Goal: Task Accomplishment & Management: Use online tool/utility

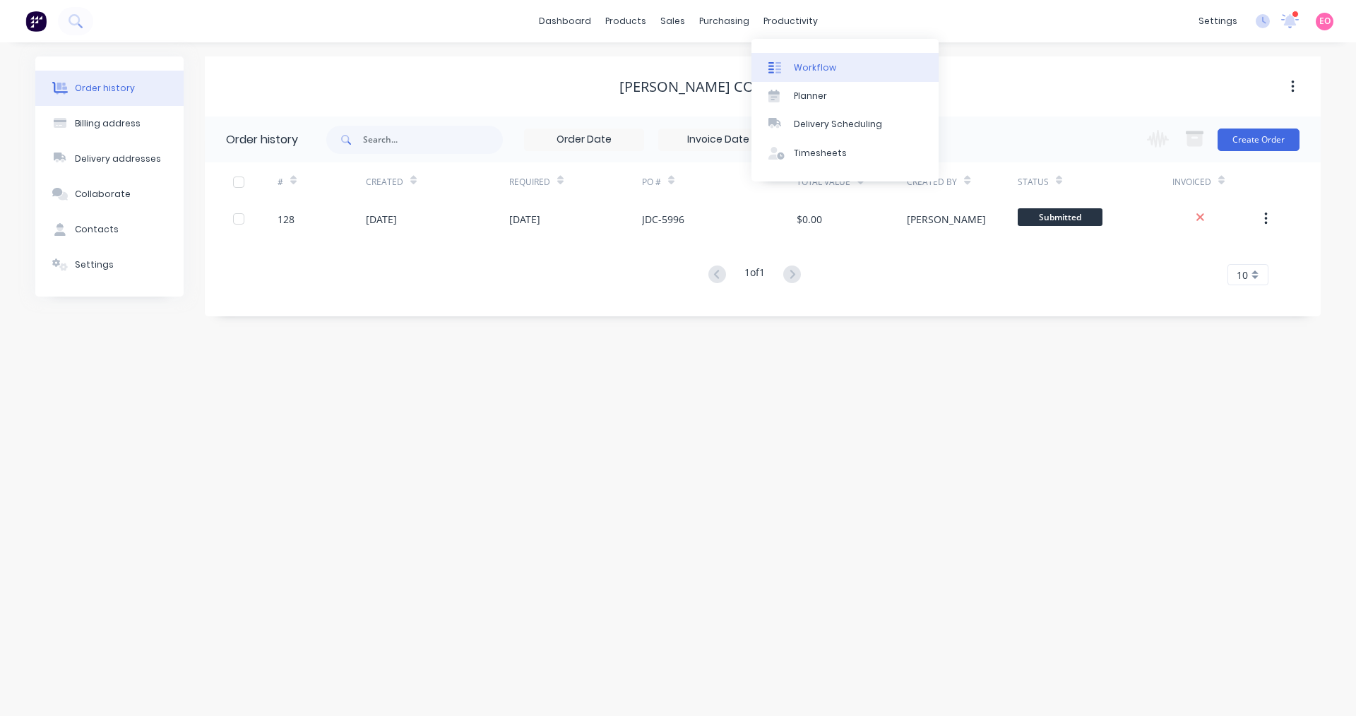
click at [814, 73] on div "Workflow" at bounding box center [815, 67] width 42 height 13
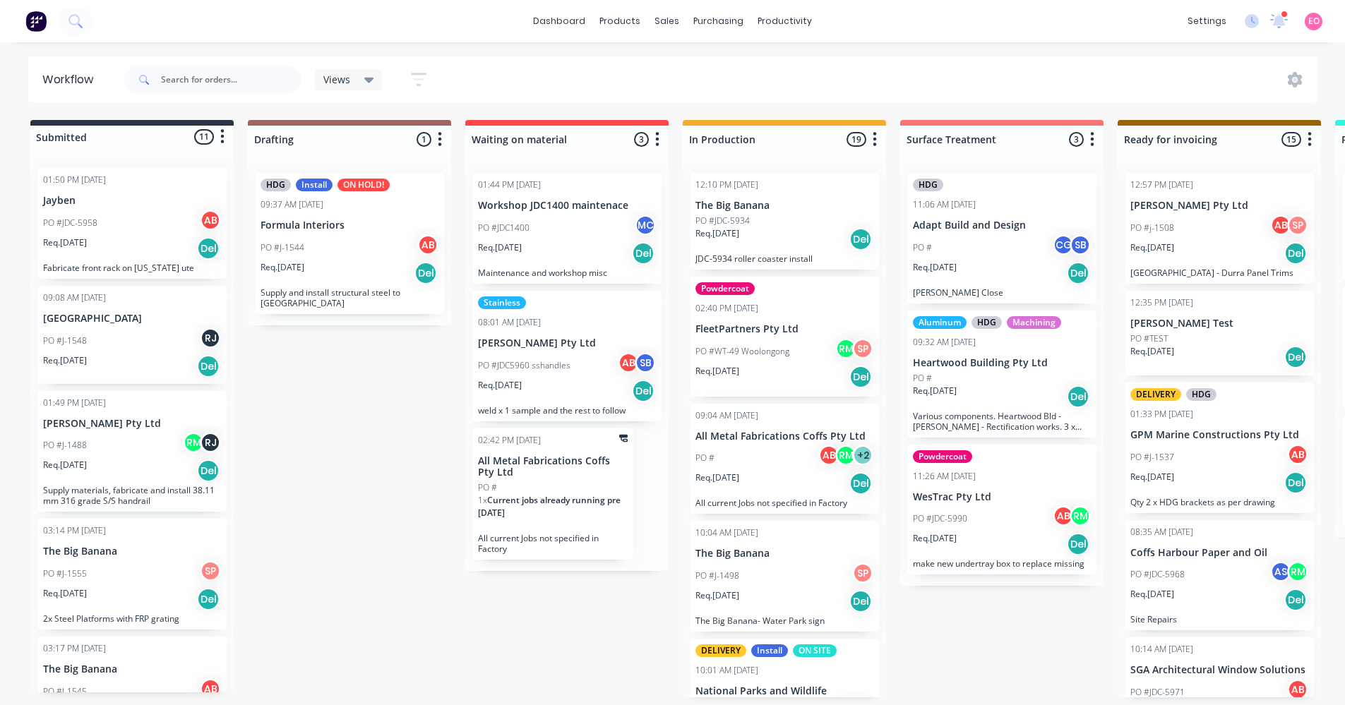
click at [1173, 213] on div "12:57 PM [DATE] [PERSON_NAME] Pty Ltd PO #j-1508 AB SP Req. [DATE] [GEOGRAPHIC_…" at bounding box center [1219, 228] width 189 height 111
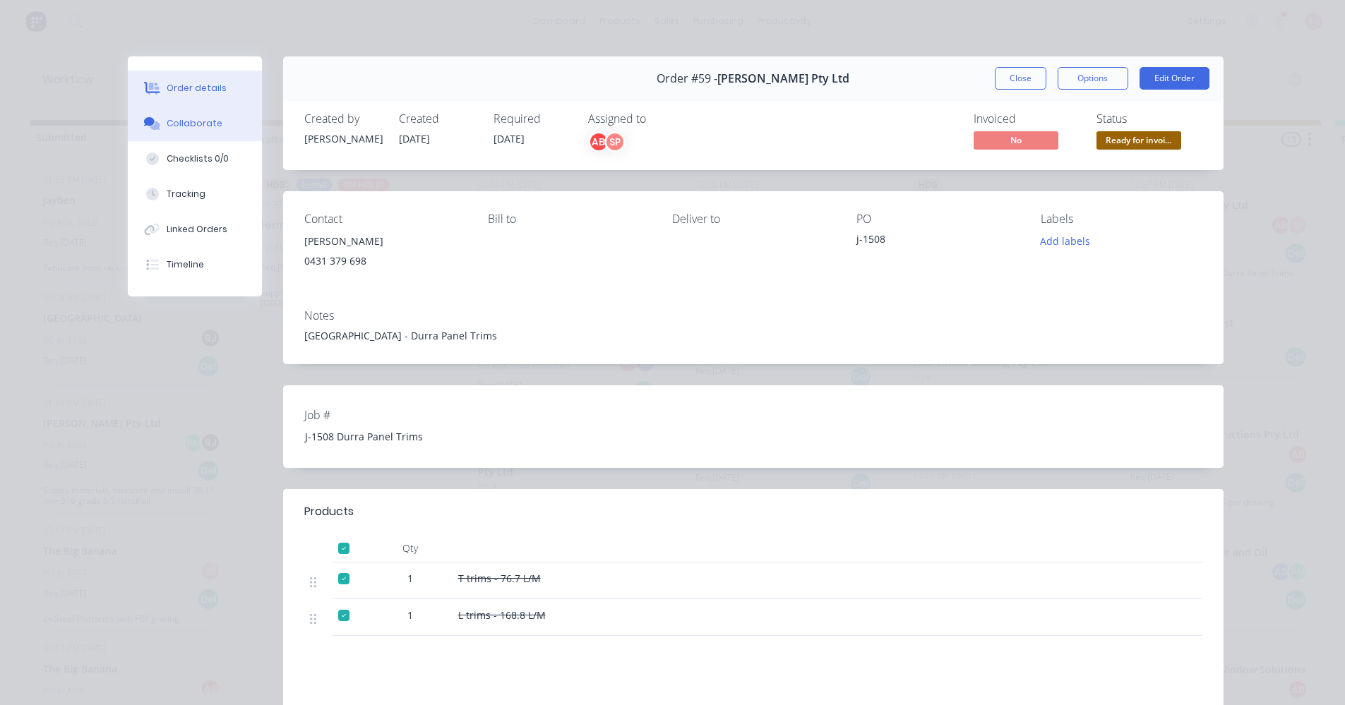
click at [193, 126] on div "Collaborate" at bounding box center [195, 123] width 56 height 13
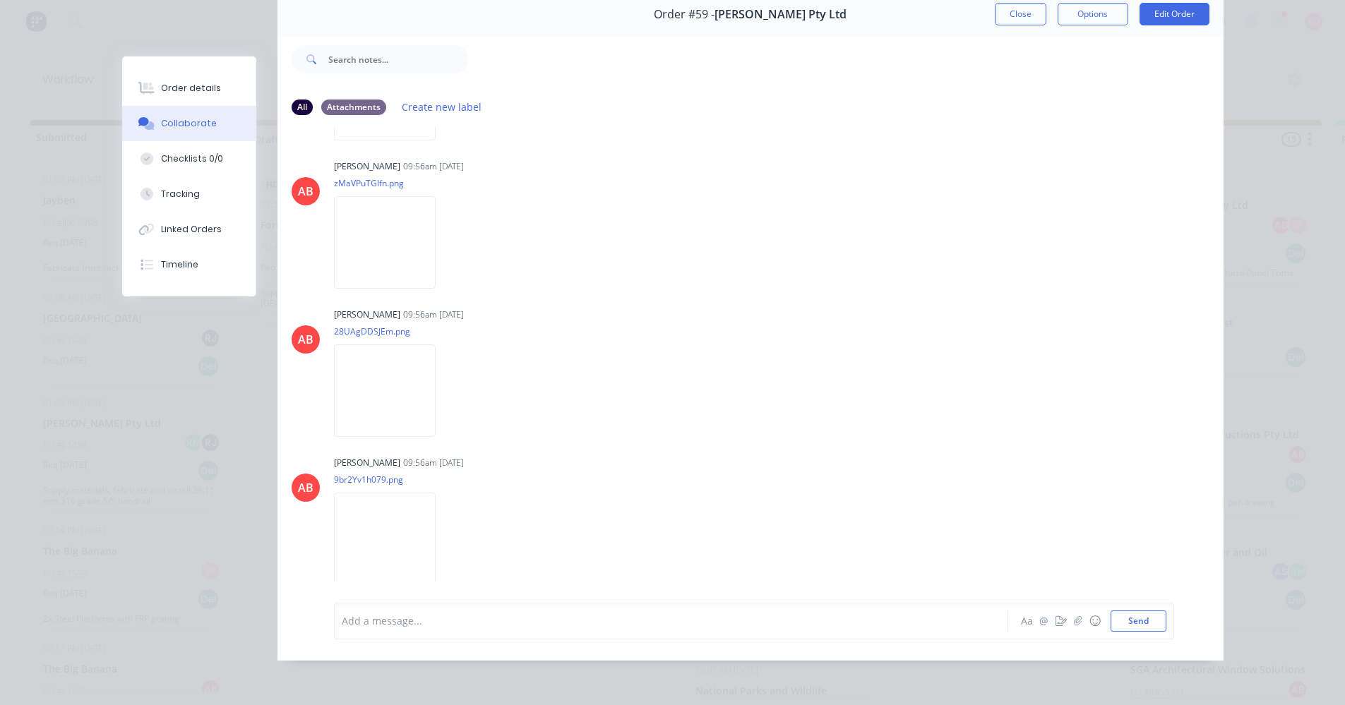
scroll to position [75, 0]
drag, startPoint x: 1016, startPoint y: 9, endPoint x: 1020, endPoint y: 17, distance: 8.5
click at [1019, 9] on button "Close" at bounding box center [1021, 14] width 52 height 23
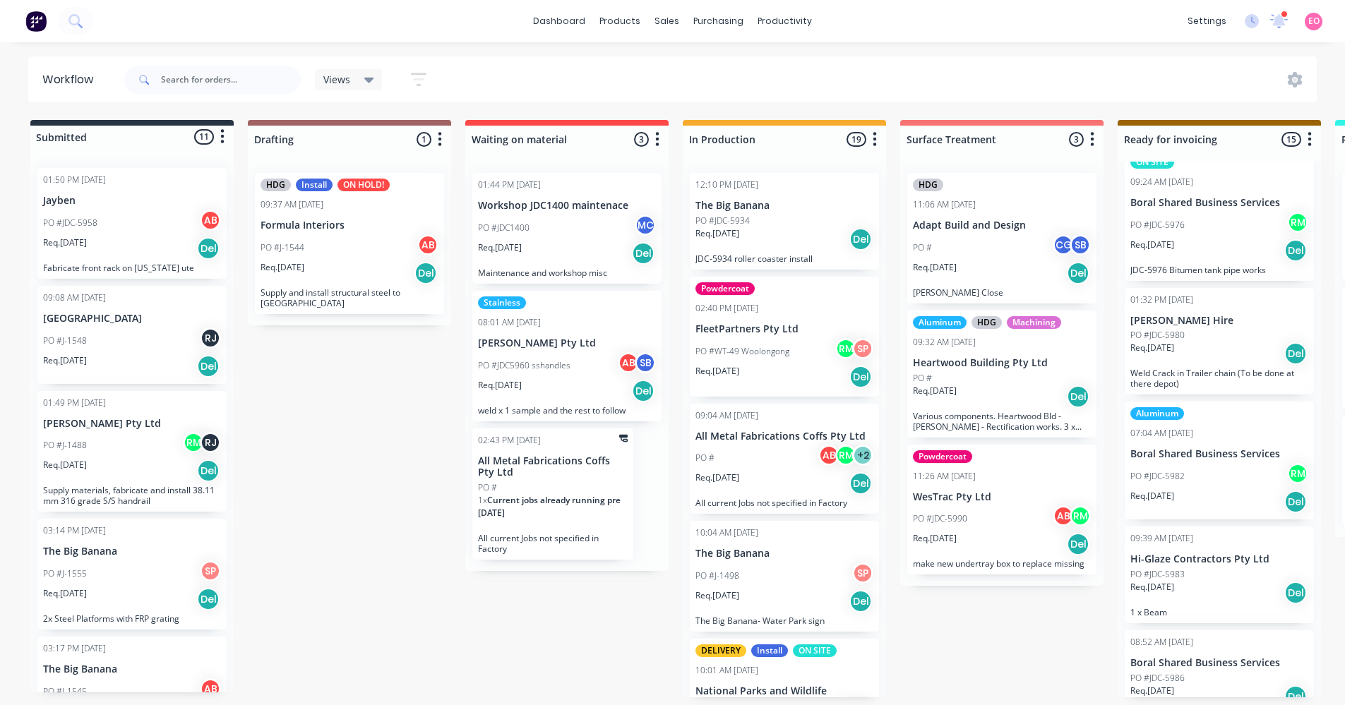
scroll to position [988, 0]
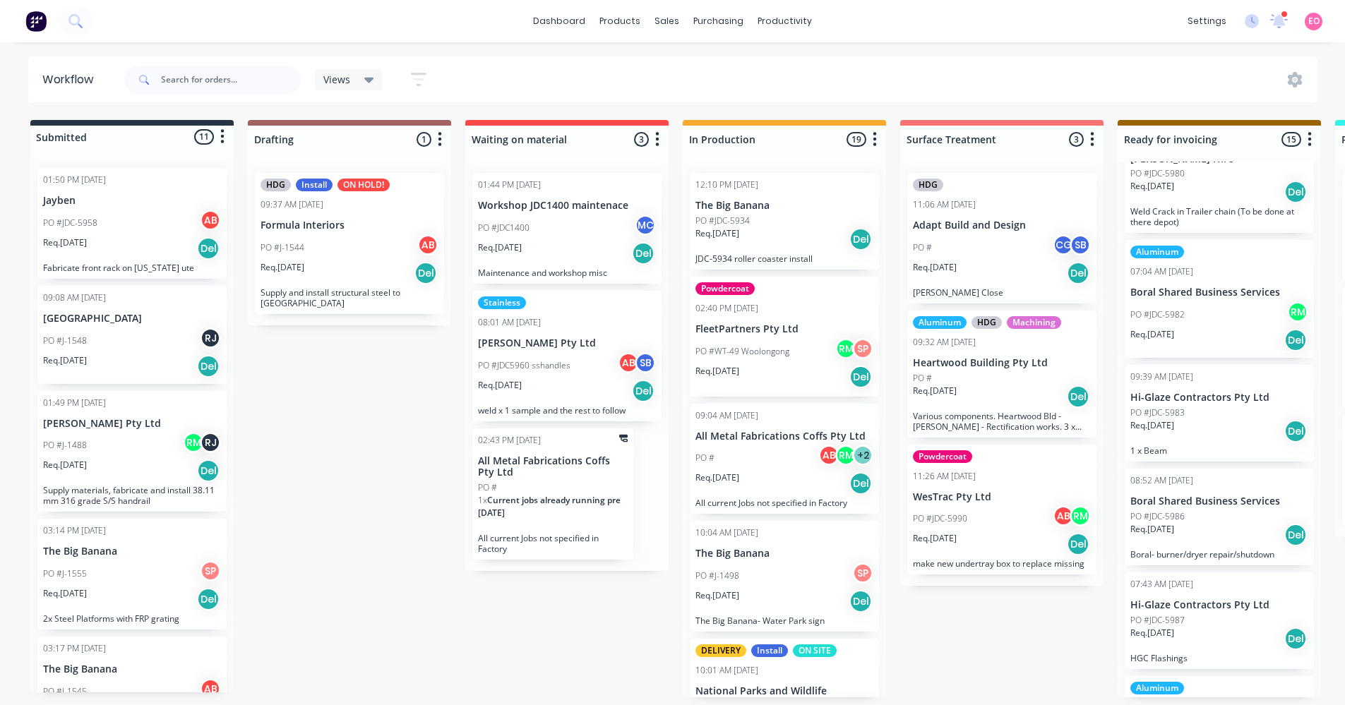
click at [1185, 503] on p "Boral Shared Business Services" at bounding box center [1219, 502] width 178 height 12
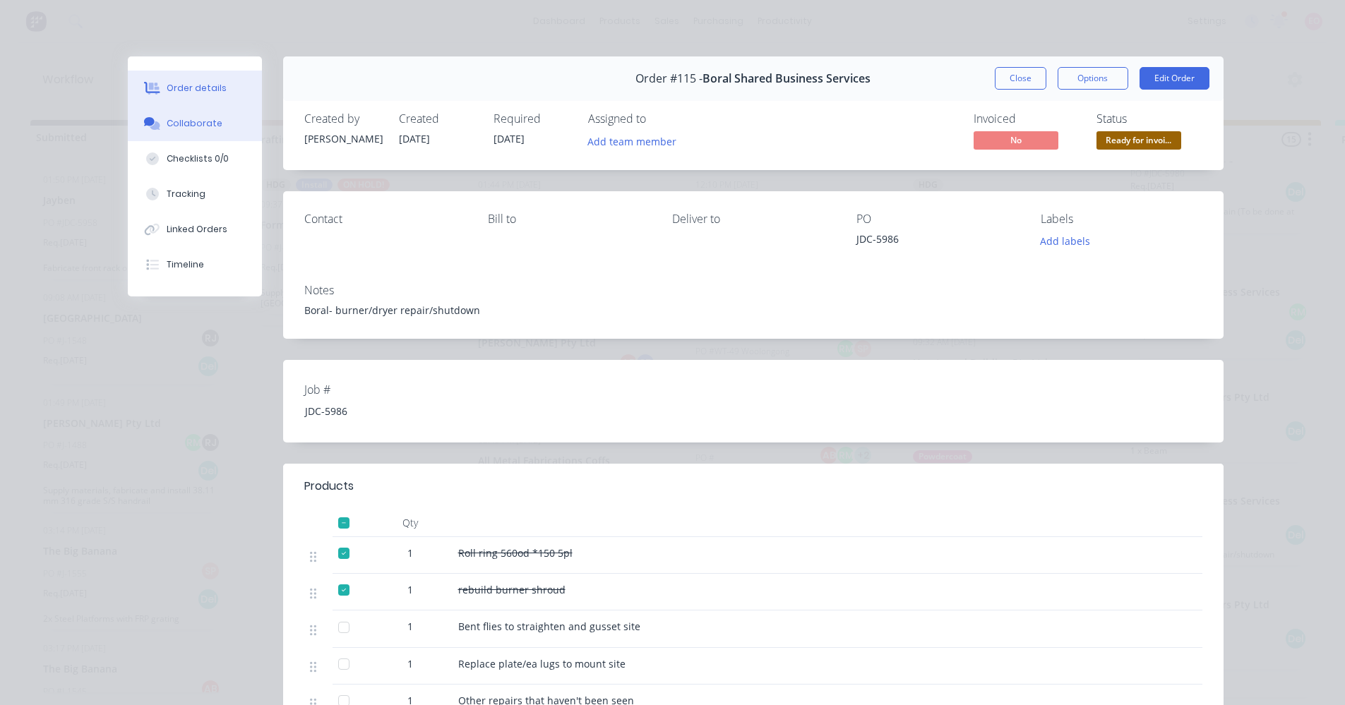
click at [185, 121] on div "Collaborate" at bounding box center [195, 123] width 56 height 13
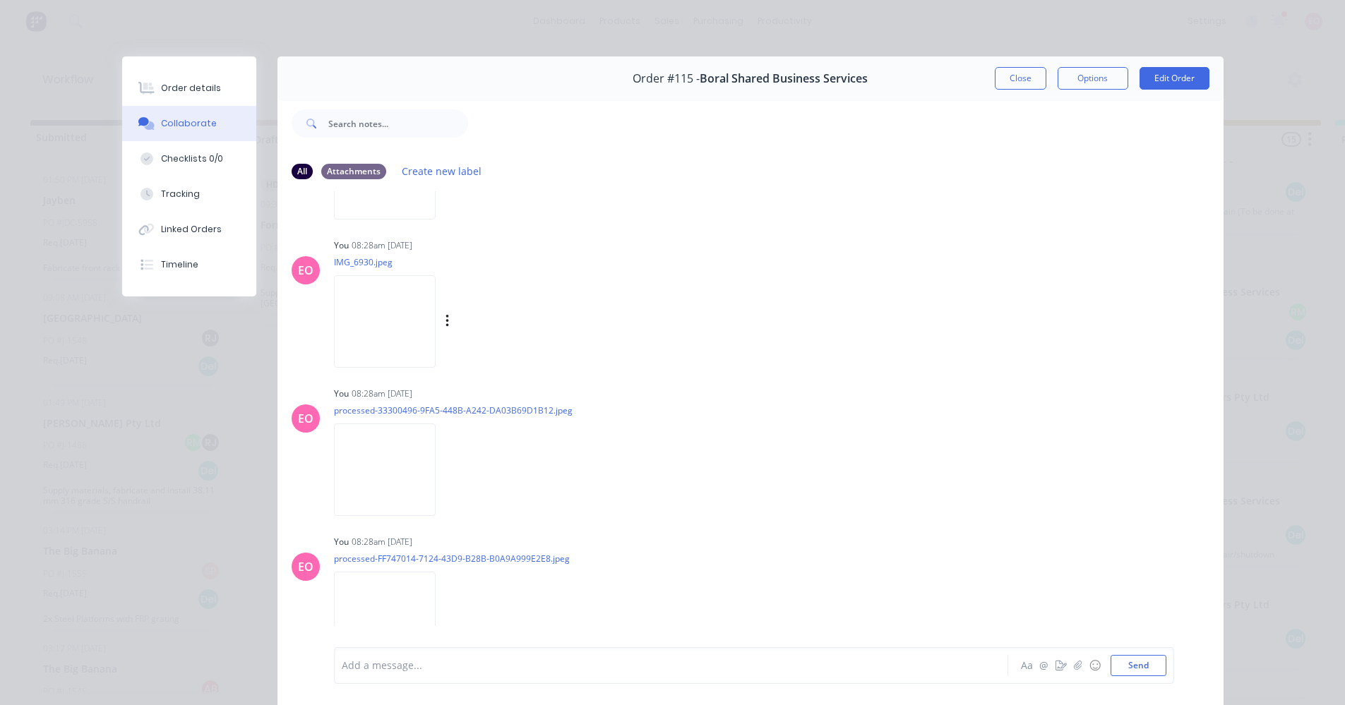
scroll to position [585, 0]
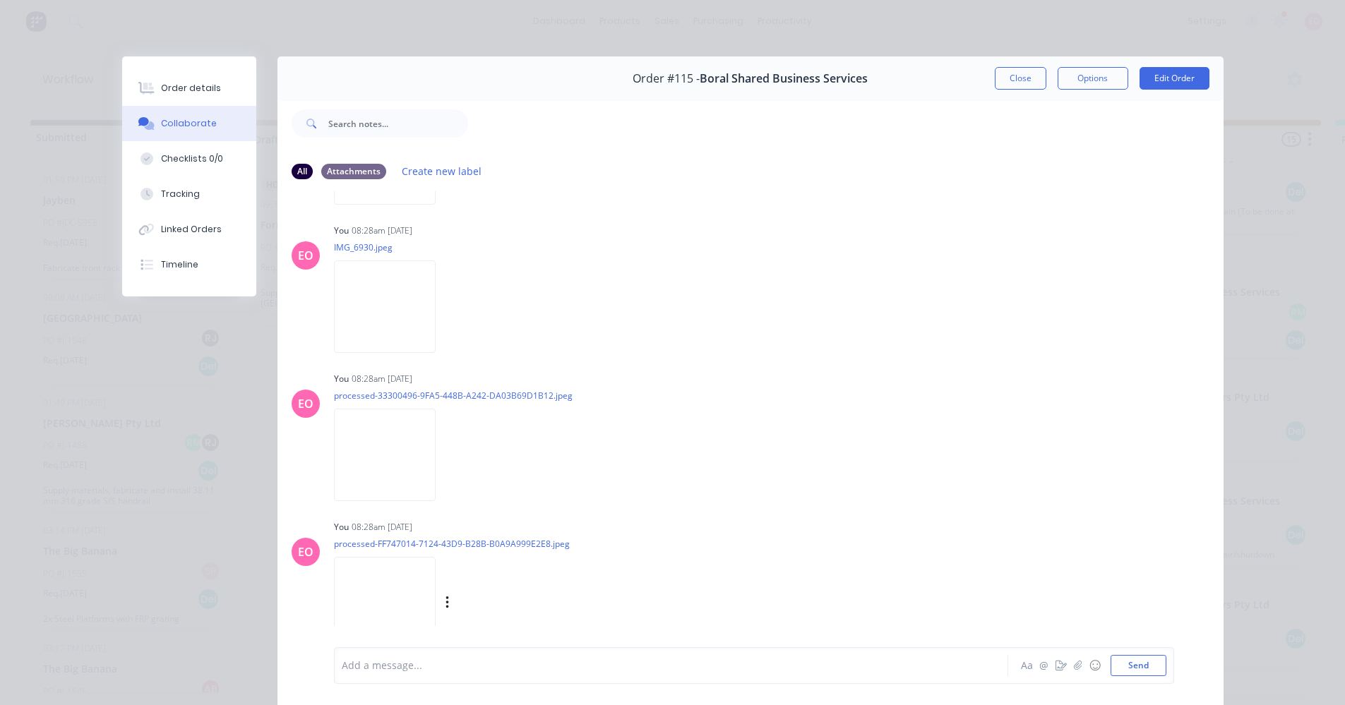
click at [371, 606] on img at bounding box center [385, 603] width 102 height 92
click at [381, 450] on img at bounding box center [385, 455] width 102 height 92
click at [372, 320] on img at bounding box center [385, 307] width 102 height 92
drag, startPoint x: 1024, startPoint y: 89, endPoint x: 1275, endPoint y: 241, distance: 294.0
click at [1024, 89] on button "Close" at bounding box center [1021, 78] width 52 height 23
